Goal: Task Accomplishment & Management: Complete application form

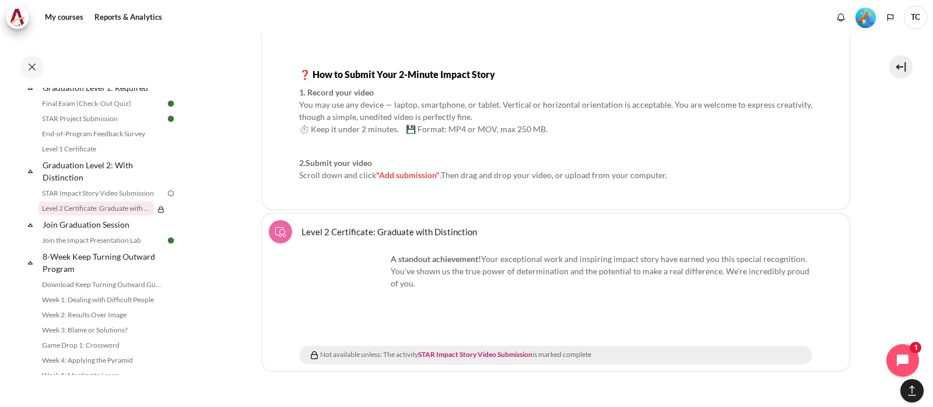
scroll to position [1702, 0]
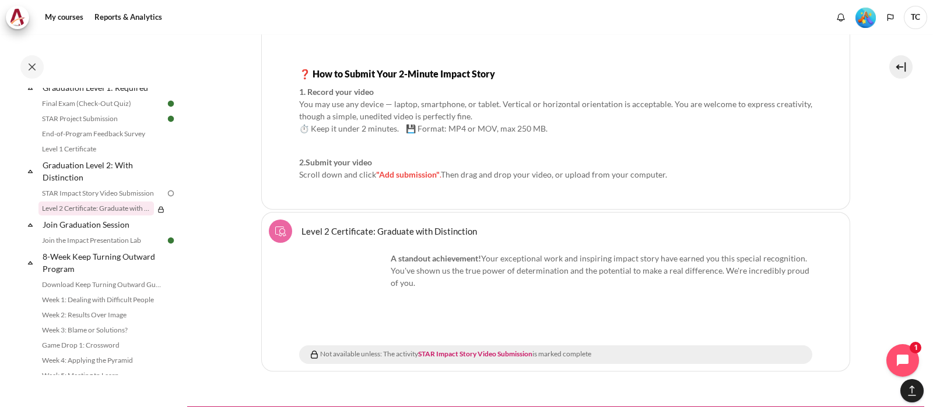
click at [406, 170] on span ""Add submission"" at bounding box center [408, 175] width 64 height 10
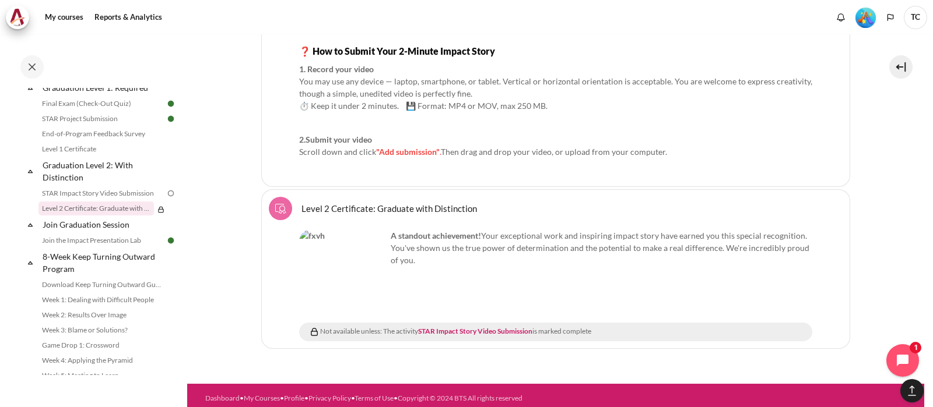
click at [364, 139] on strong "2.Submit your video" at bounding box center [335, 140] width 73 height 10
click at [99, 216] on link "Level 2 Certificate: Graduate with Distinction" at bounding box center [95, 209] width 115 height 14
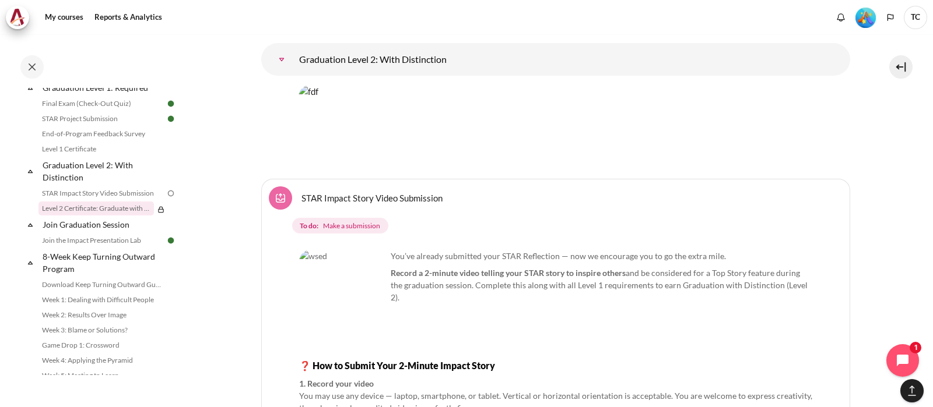
scroll to position [1360, 0]
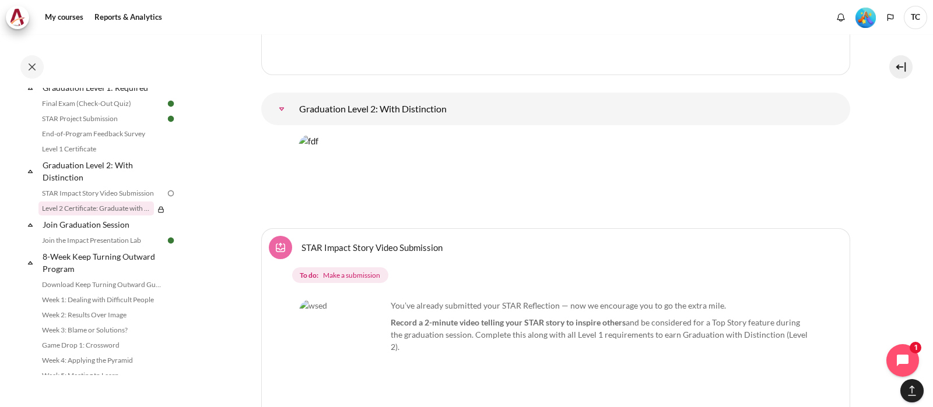
click at [347, 270] on span "Make a submission" at bounding box center [351, 275] width 57 height 10
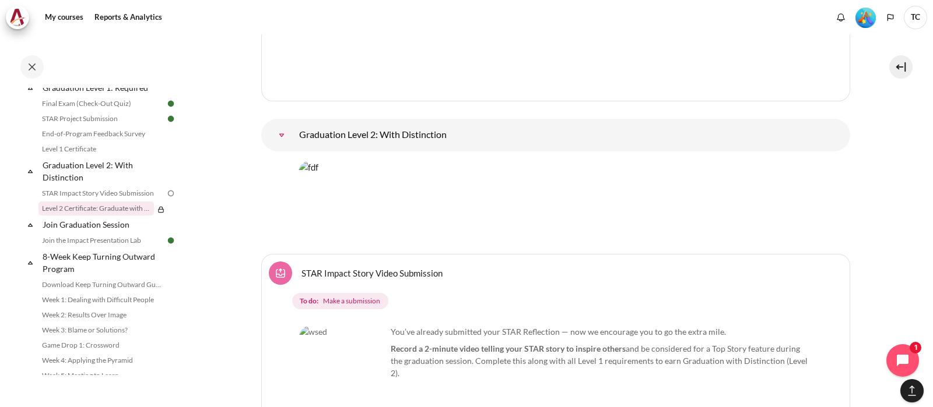
click at [350, 349] on img "Content" at bounding box center [342, 369] width 87 height 87
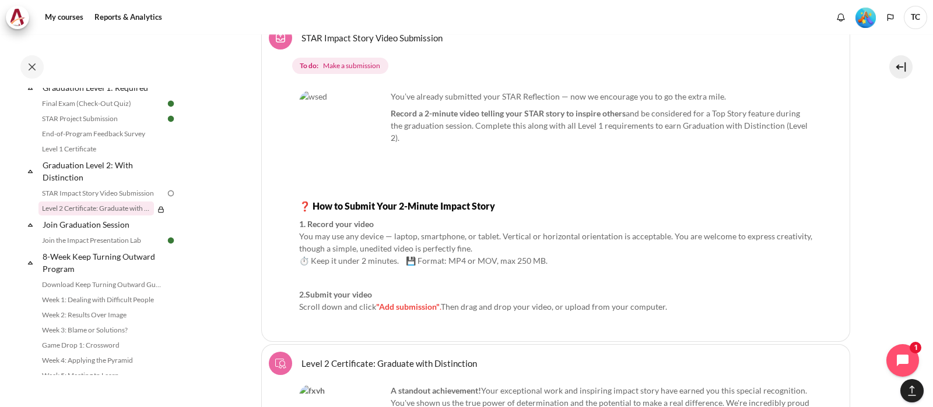
scroll to position [1725, 0]
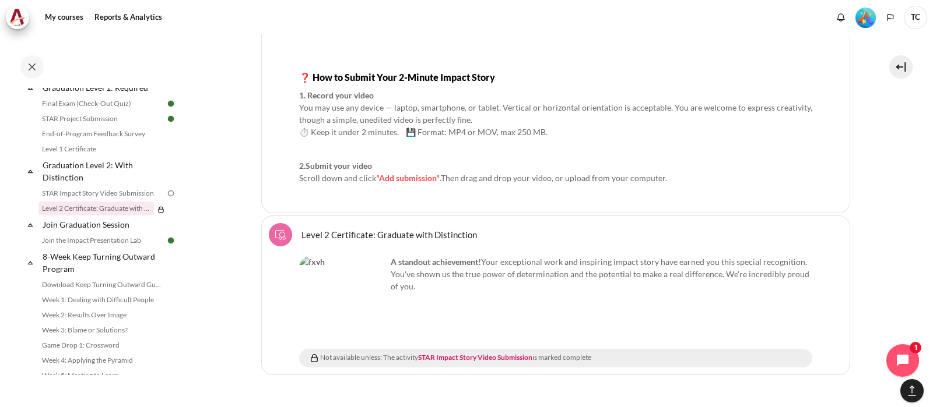
click at [396, 216] on li "Select activity Level 2 Certificate: Graduate with Distinction Level 2 Certific…" at bounding box center [555, 296] width 589 height 160
click at [453, 353] on link "STAR Impact Story Video Submission" at bounding box center [475, 357] width 114 height 9
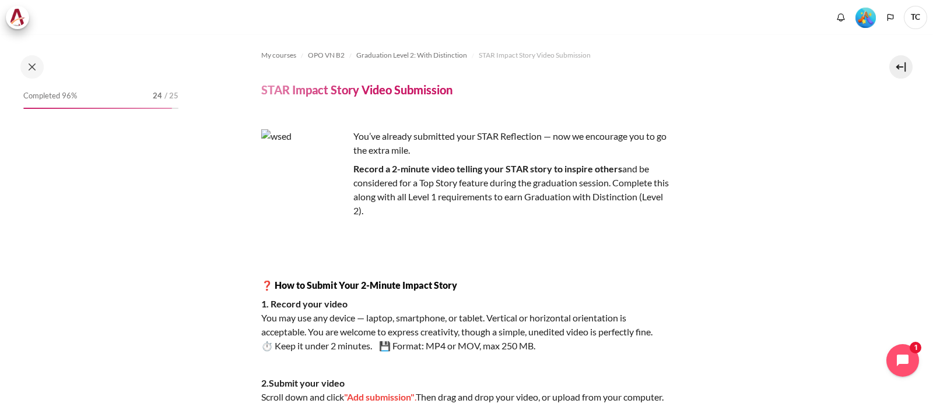
click at [485, 209] on p "Record a 2-minute video telling your STAR story to inspire others and be consid…" at bounding box center [465, 190] width 408 height 56
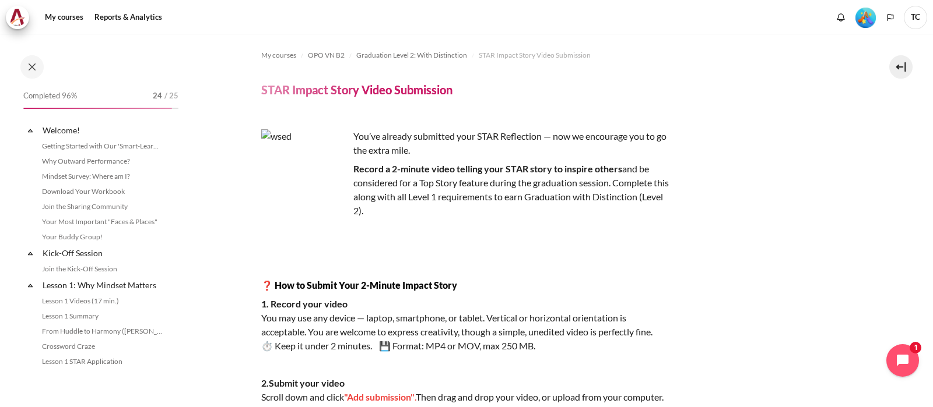
scroll to position [1272, 0]
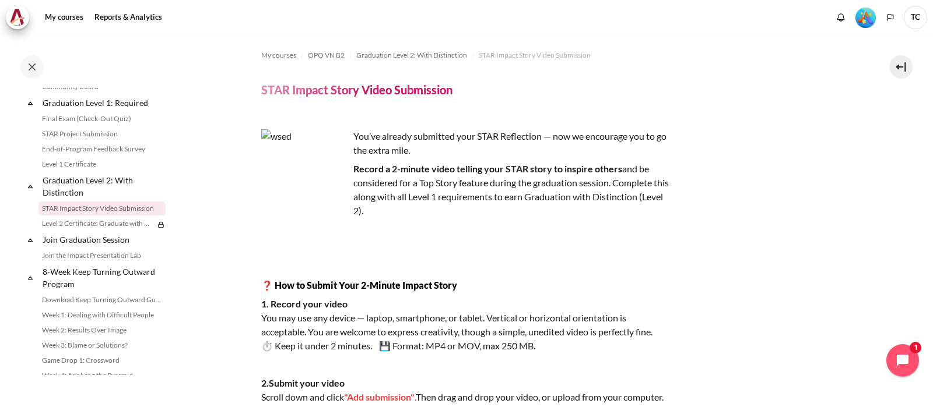
click at [513, 213] on p "Record a 2-minute video telling your STAR story to inspire others and be consid…" at bounding box center [465, 190] width 408 height 56
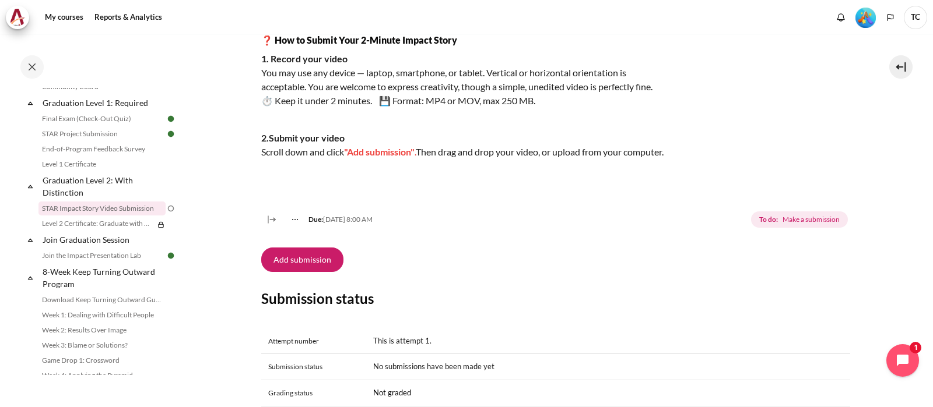
click at [312, 132] on strong "2.Submit your video" at bounding box center [302, 137] width 83 height 11
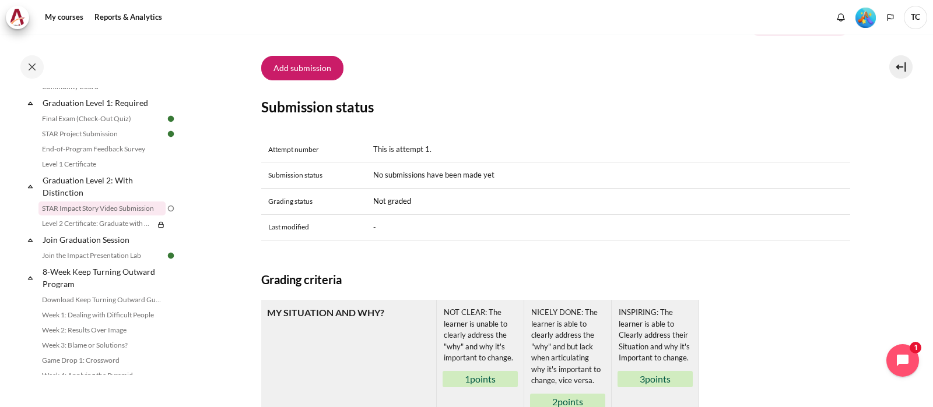
scroll to position [364, 0]
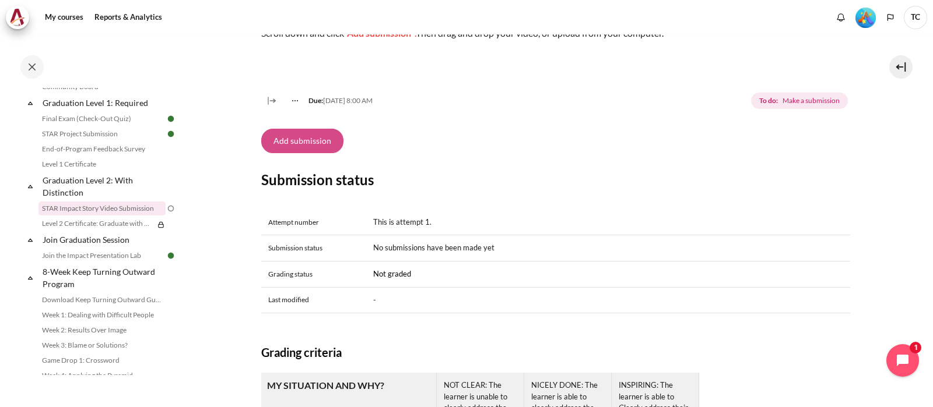
click at [296, 153] on button "Add submission" at bounding box center [302, 141] width 82 height 24
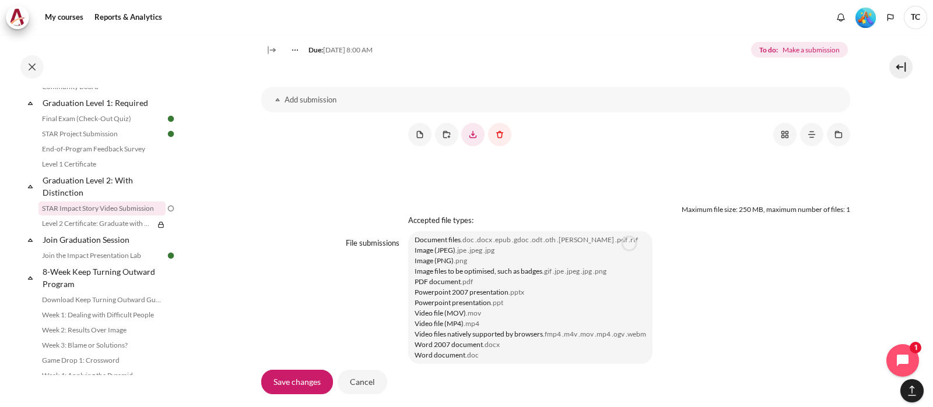
scroll to position [947, 0]
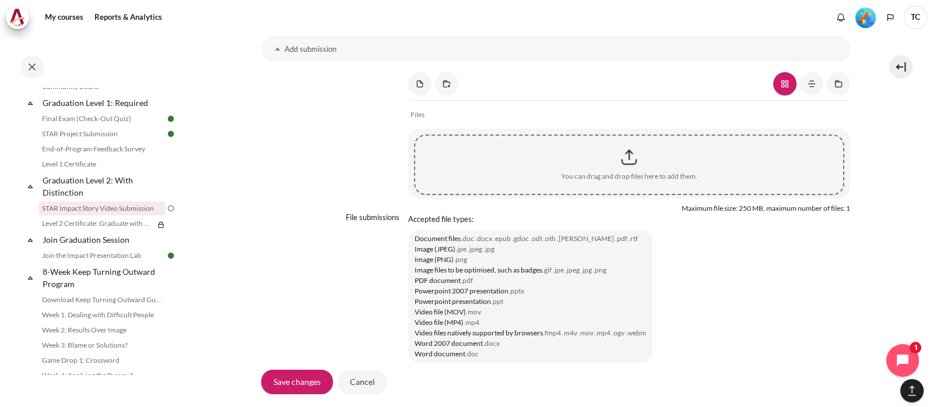
click at [625, 172] on div "Content" at bounding box center [629, 157] width 428 height 29
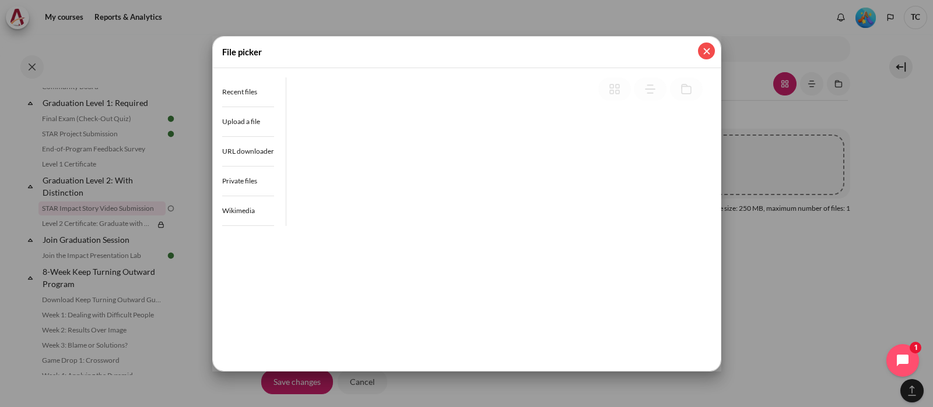
click at [708, 54] on button "Close" at bounding box center [706, 51] width 17 height 17
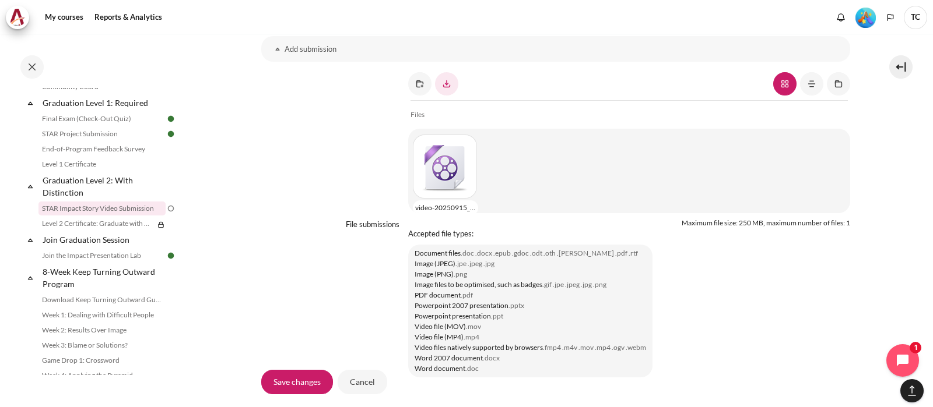
scroll to position [6, 0]
click at [301, 384] on input "Save changes" at bounding box center [297, 382] width 72 height 24
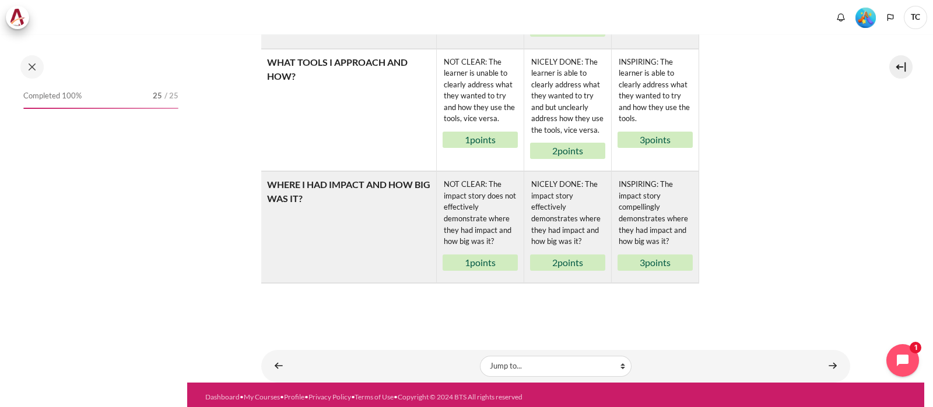
scroll to position [874, 0]
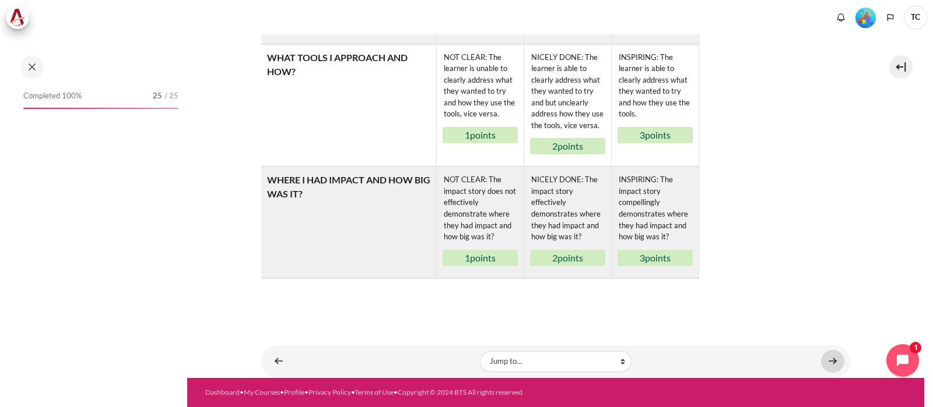
click at [828, 360] on link "Content" at bounding box center [832, 361] width 23 height 23
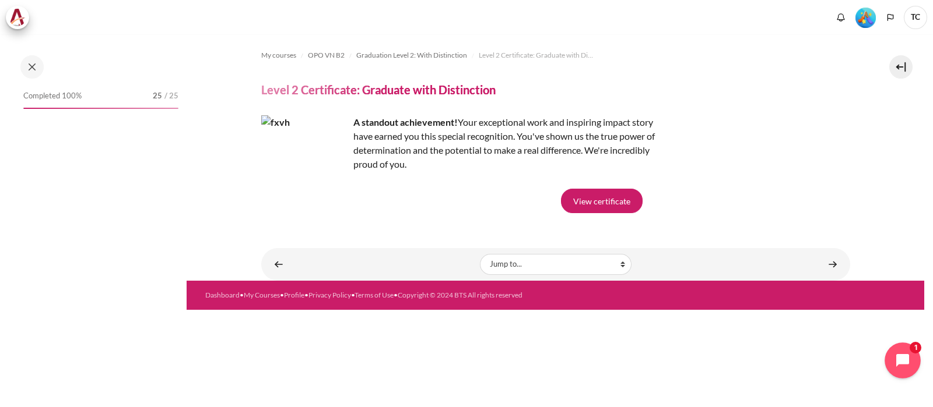
click at [905, 358] on icon "Open chat widget" at bounding box center [909, 361] width 18 height 18
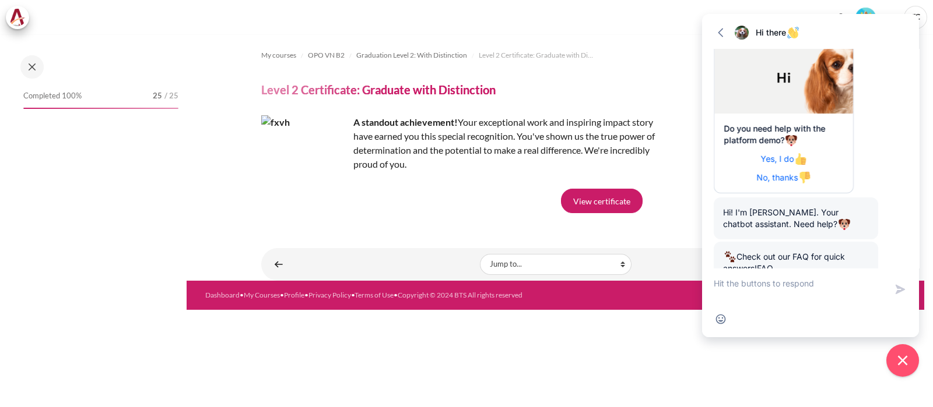
scroll to position [138, 0]
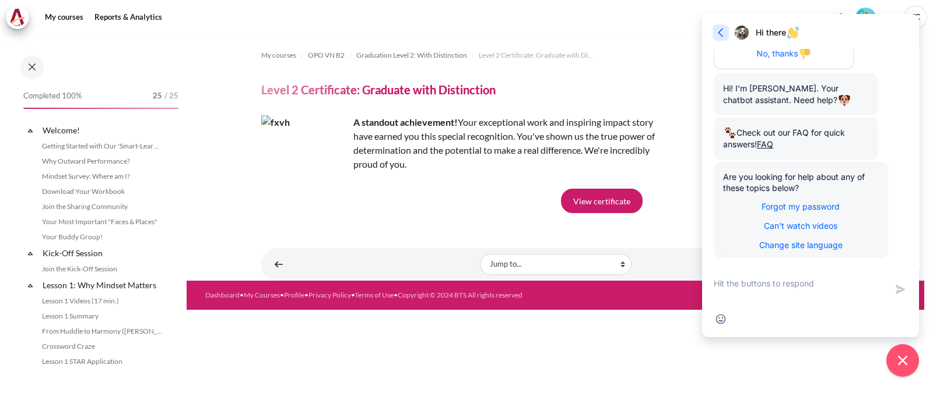
click at [717, 34] on icon "button" at bounding box center [721, 33] width 12 height 12
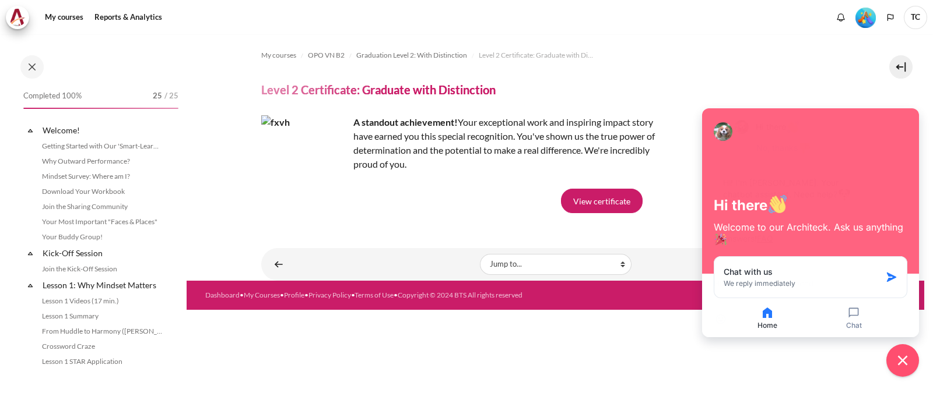
scroll to position [1288, 0]
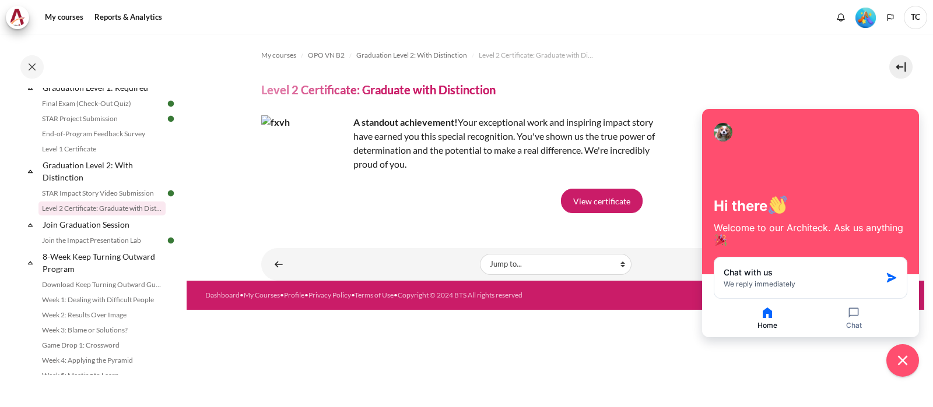
click at [778, 80] on div "My courses OPO VN B2 Graduation Level 2: With Distinction Level 2 Certificate: …" at bounding box center [555, 132] width 589 height 196
click at [906, 358] on icon "Close chat widget" at bounding box center [903, 361] width 18 height 18
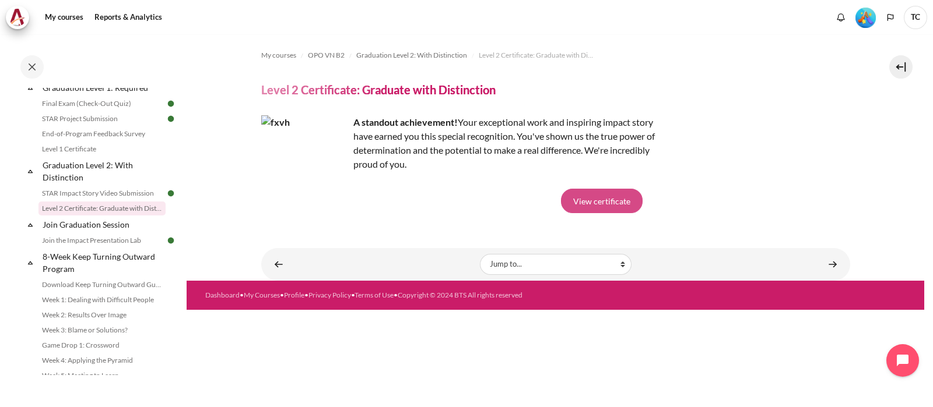
click at [616, 199] on link "View certificate" at bounding box center [602, 201] width 82 height 24
click at [96, 248] on link "Join the Impact Presentation Lab" at bounding box center [101, 241] width 127 height 14
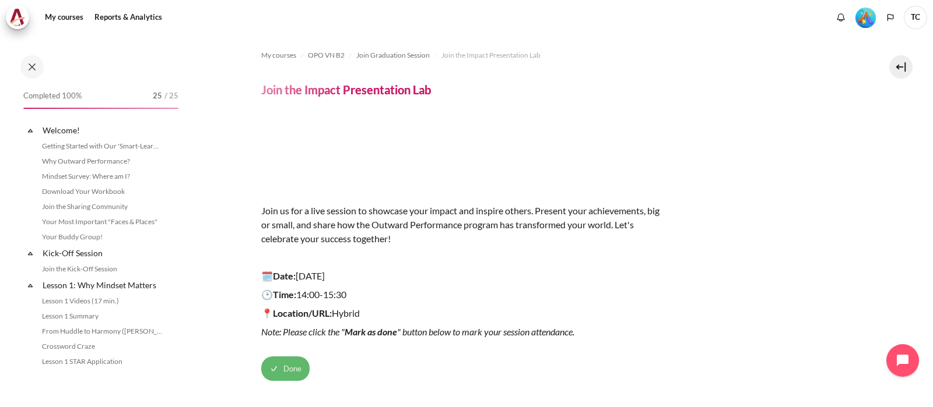
scroll to position [1320, 0]
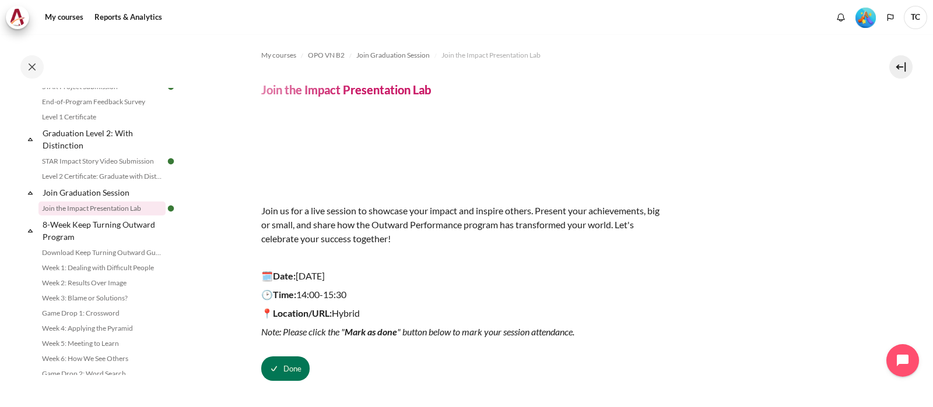
click at [408, 290] on p "🕑Time: 14:00-15:30" at bounding box center [465, 295] width 408 height 14
